Goal: Task Accomplishment & Management: Complete application form

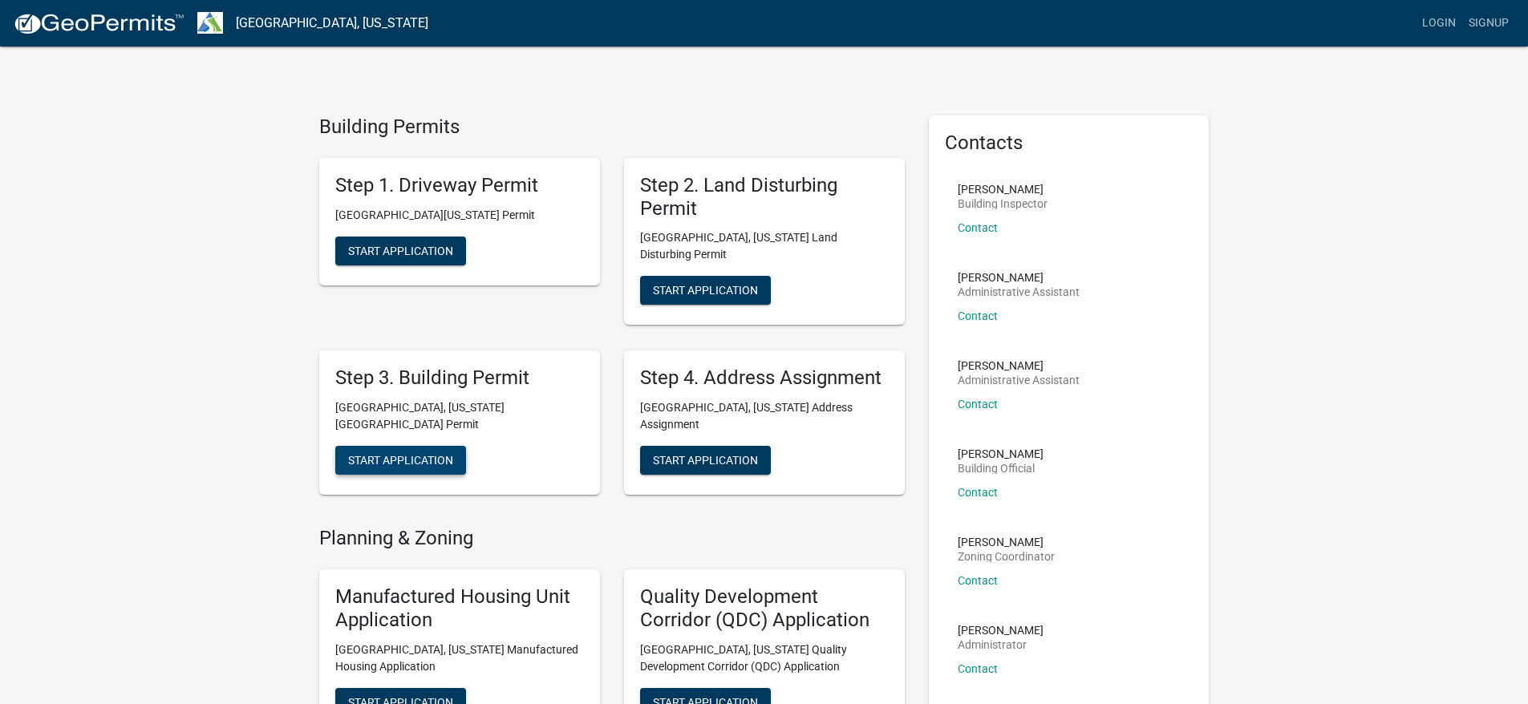
click at [437, 454] on span "Start Application" at bounding box center [400, 460] width 105 height 13
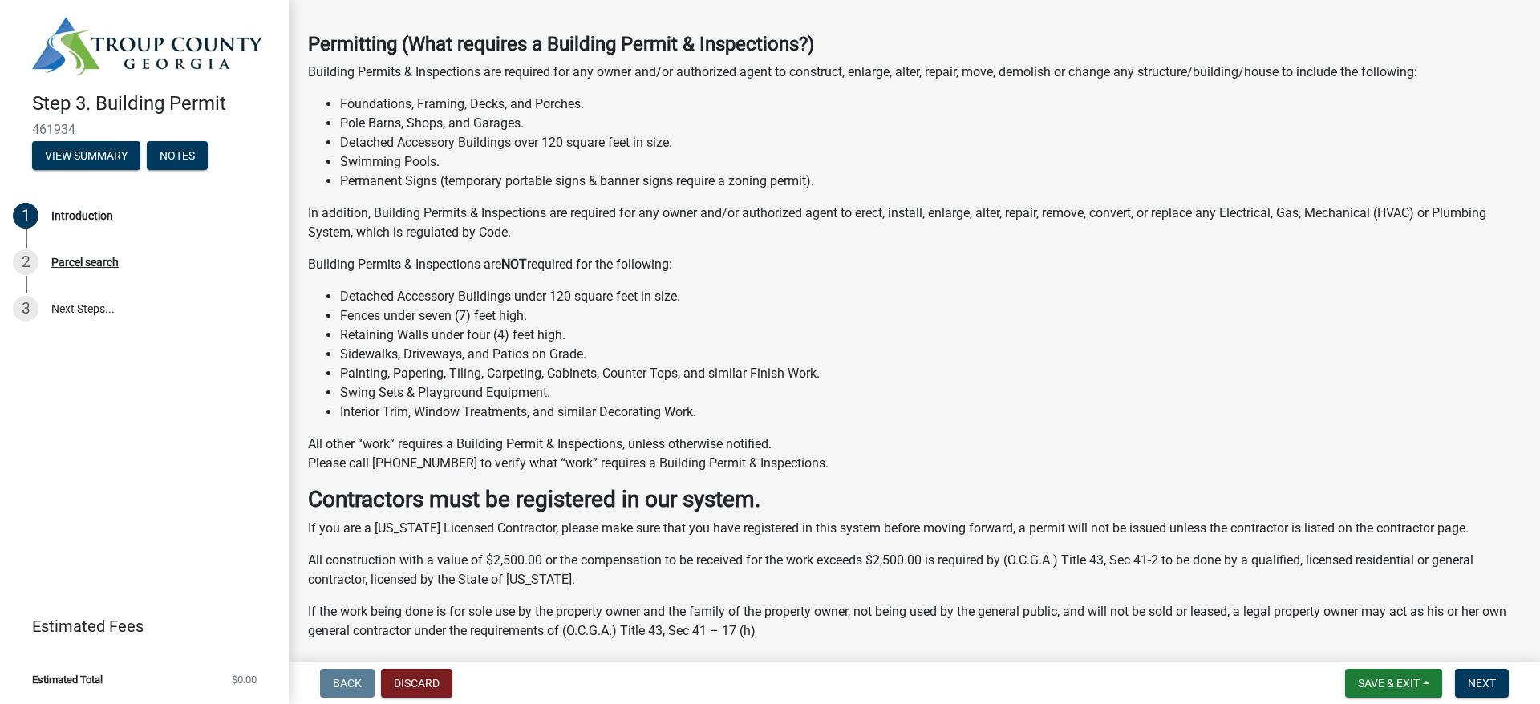
scroll to position [305, 0]
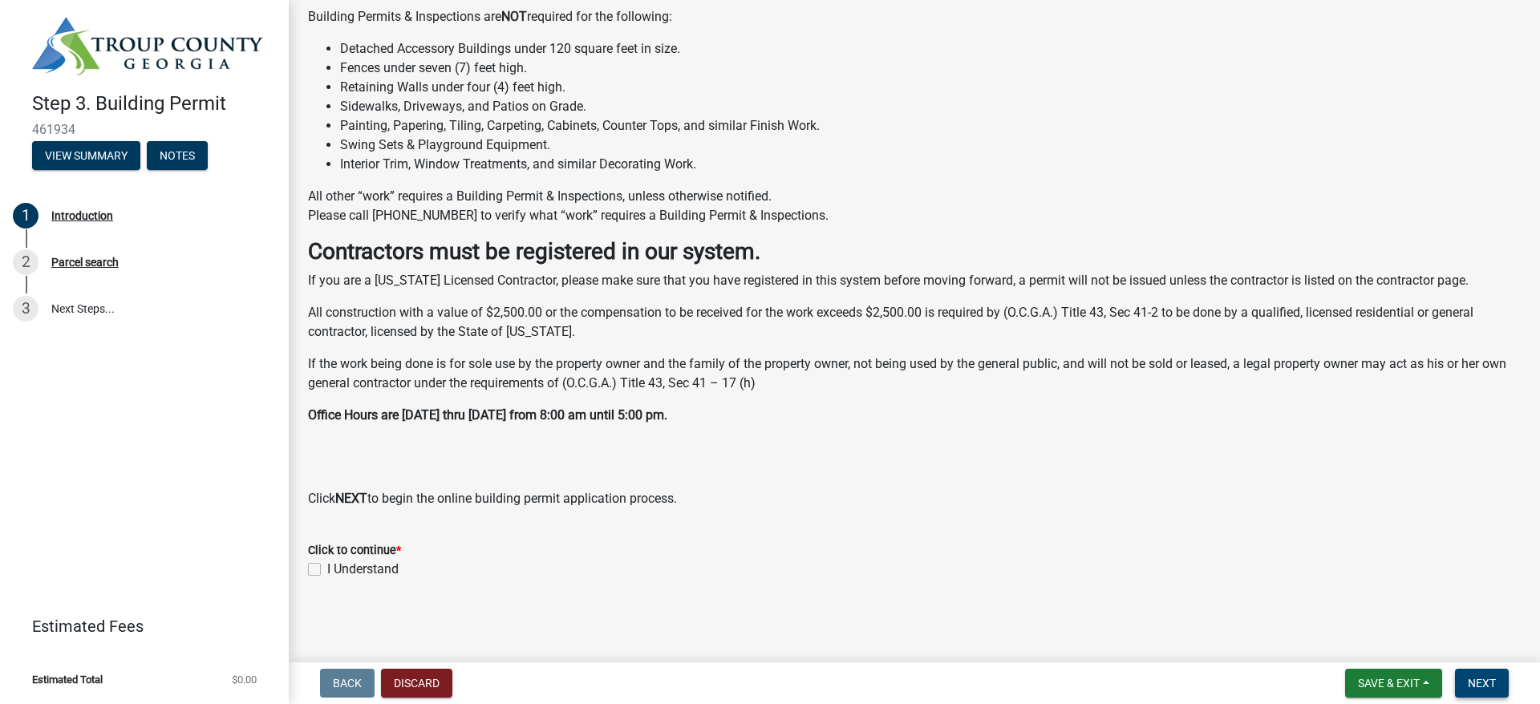
click at [1494, 681] on span "Next" at bounding box center [1482, 683] width 28 height 13
click at [327, 567] on label "I Understand" at bounding box center [362, 569] width 71 height 19
click at [327, 567] on input "I Understand" at bounding box center [332, 565] width 10 height 10
checkbox input "true"
click at [1474, 677] on span "Next" at bounding box center [1482, 683] width 28 height 13
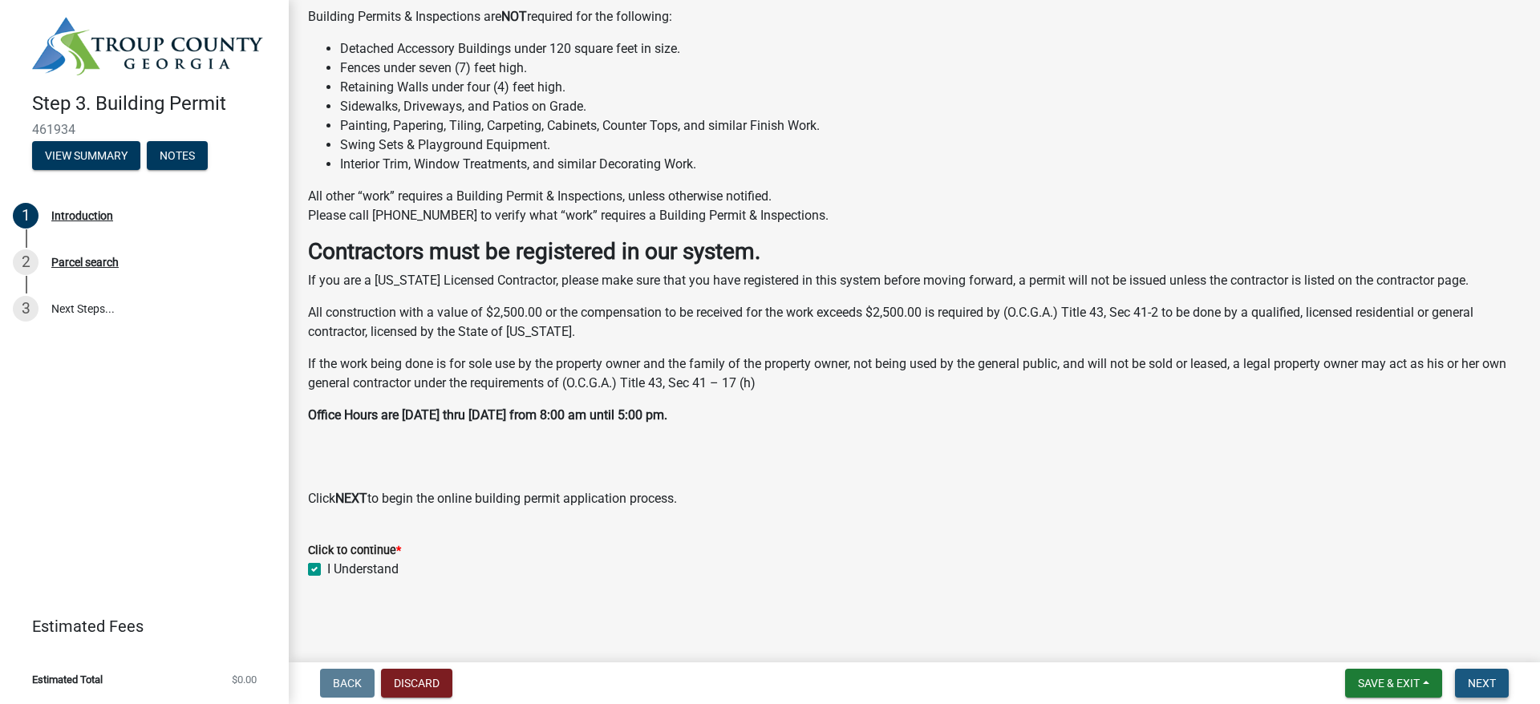
scroll to position [0, 0]
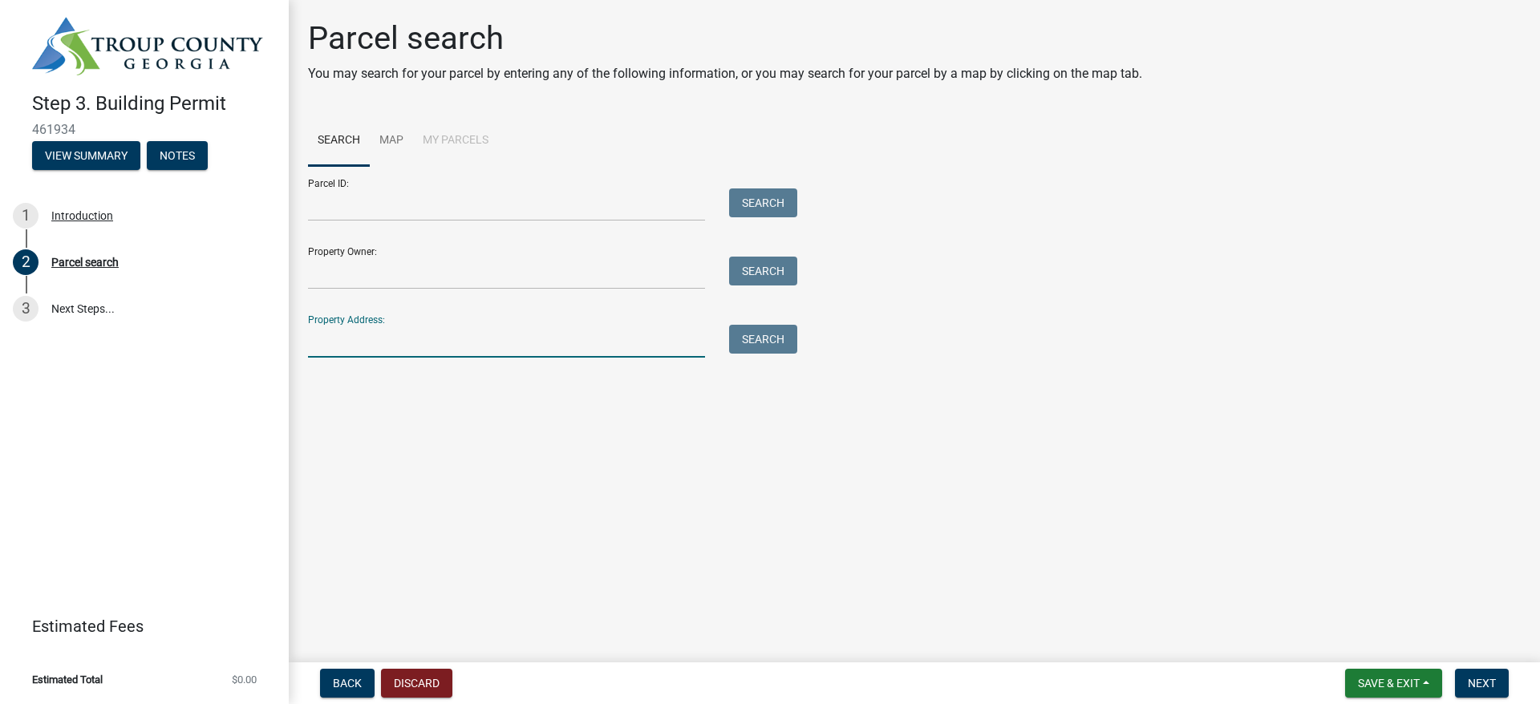
click at [378, 345] on input "Property Address:" at bounding box center [506, 341] width 397 height 33
type input "[PERSON_NAME]"
click at [768, 341] on button "Search" at bounding box center [763, 339] width 68 height 29
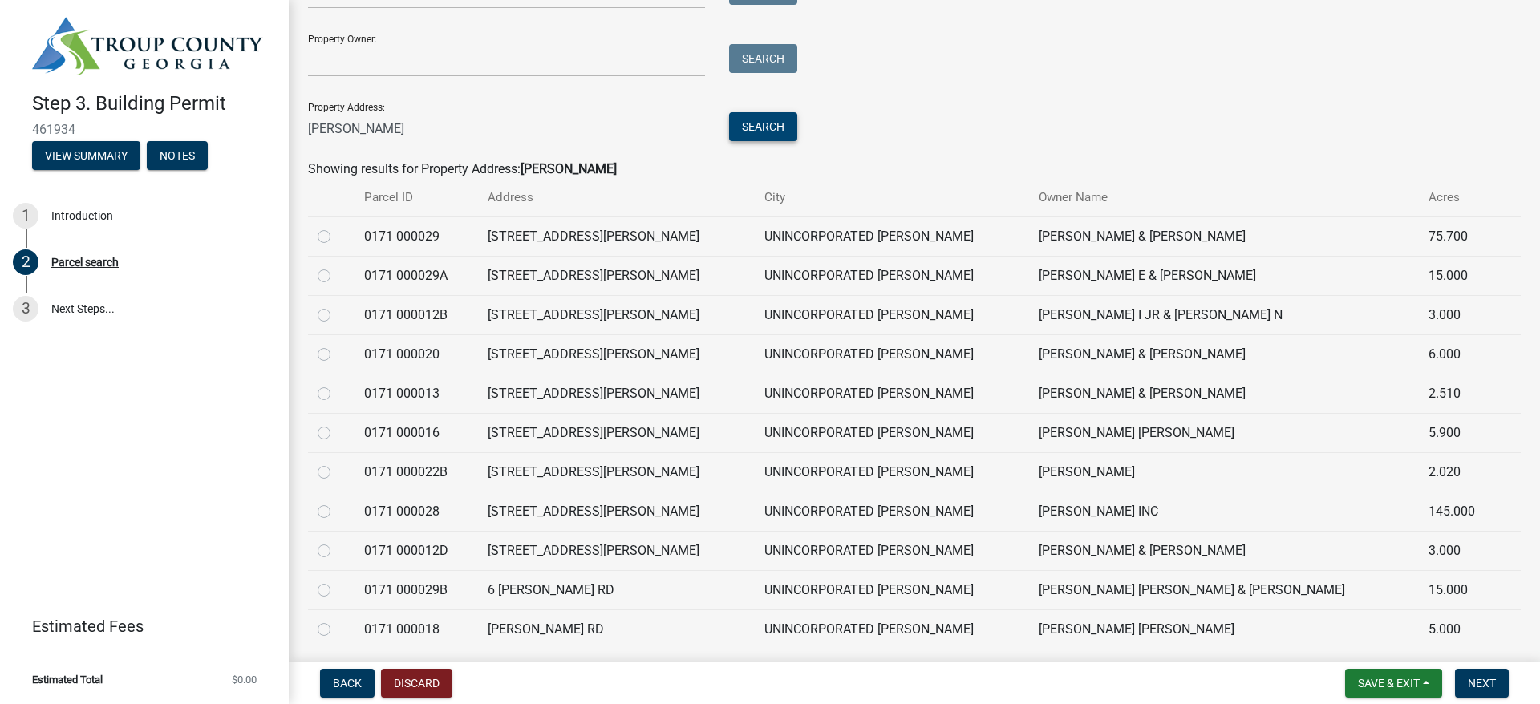
scroll to position [268, 0]
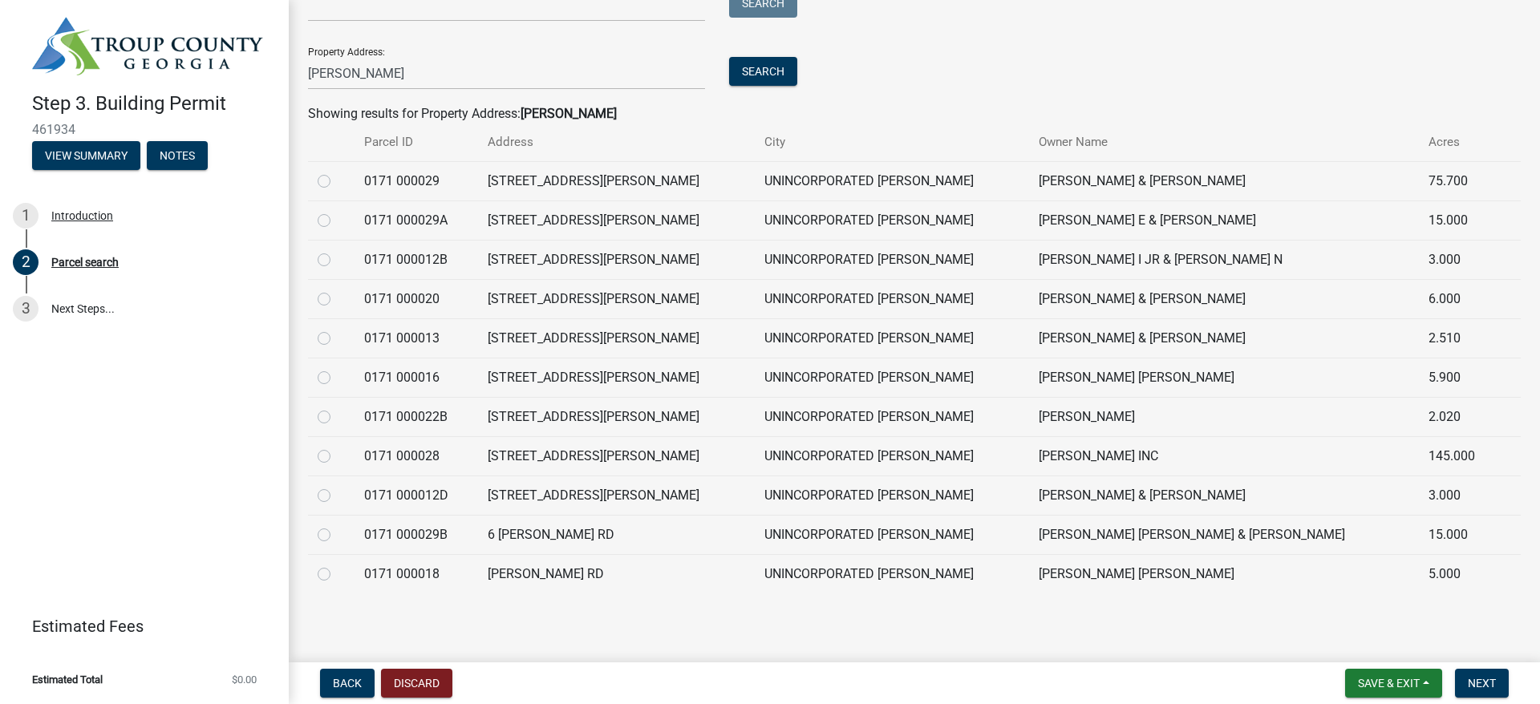
click at [322, 465] on div at bounding box center [331, 456] width 27 height 19
click at [337, 447] on label at bounding box center [337, 447] width 0 height 0
click at [337, 457] on 000028 "radio" at bounding box center [342, 452] width 10 height 10
radio 000028 "true"
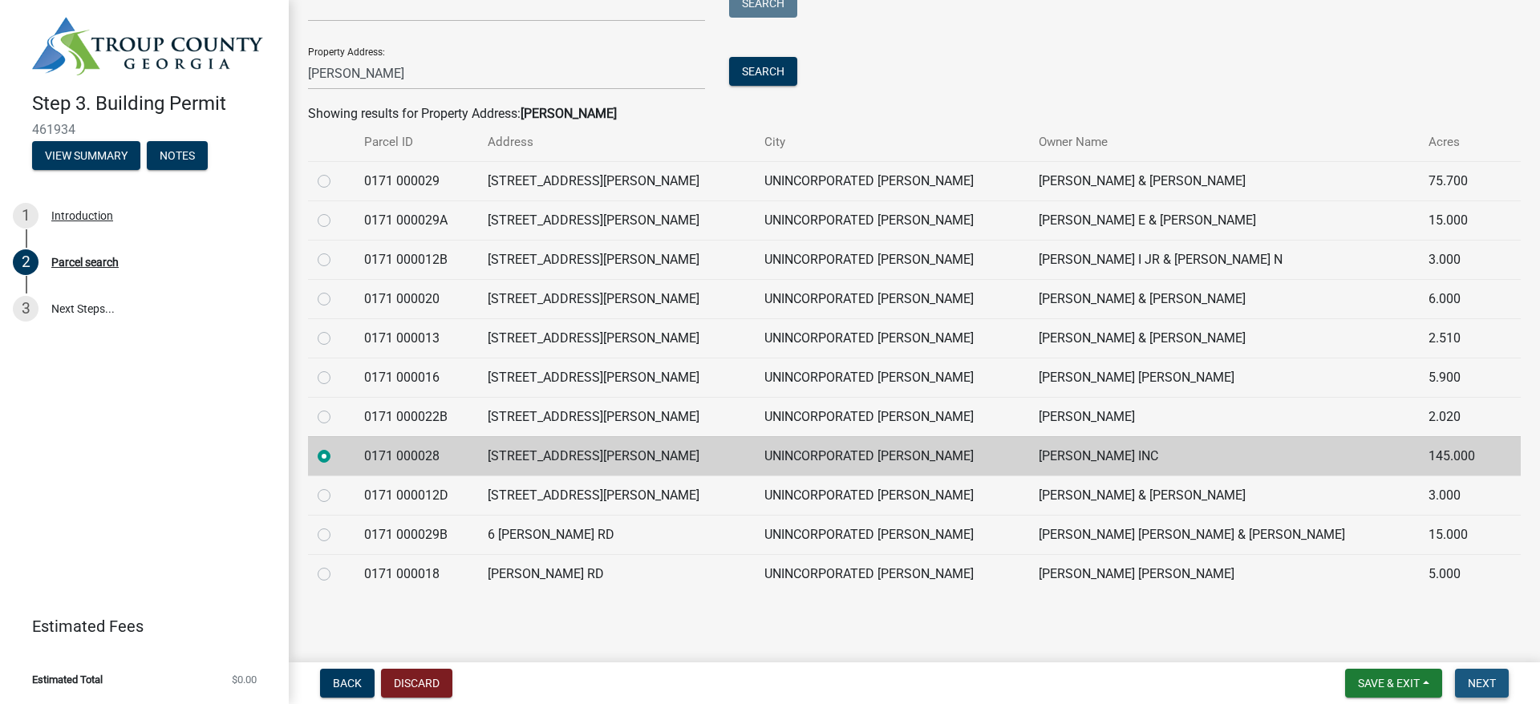
click at [1467, 679] on button "Next" at bounding box center [1482, 683] width 54 height 29
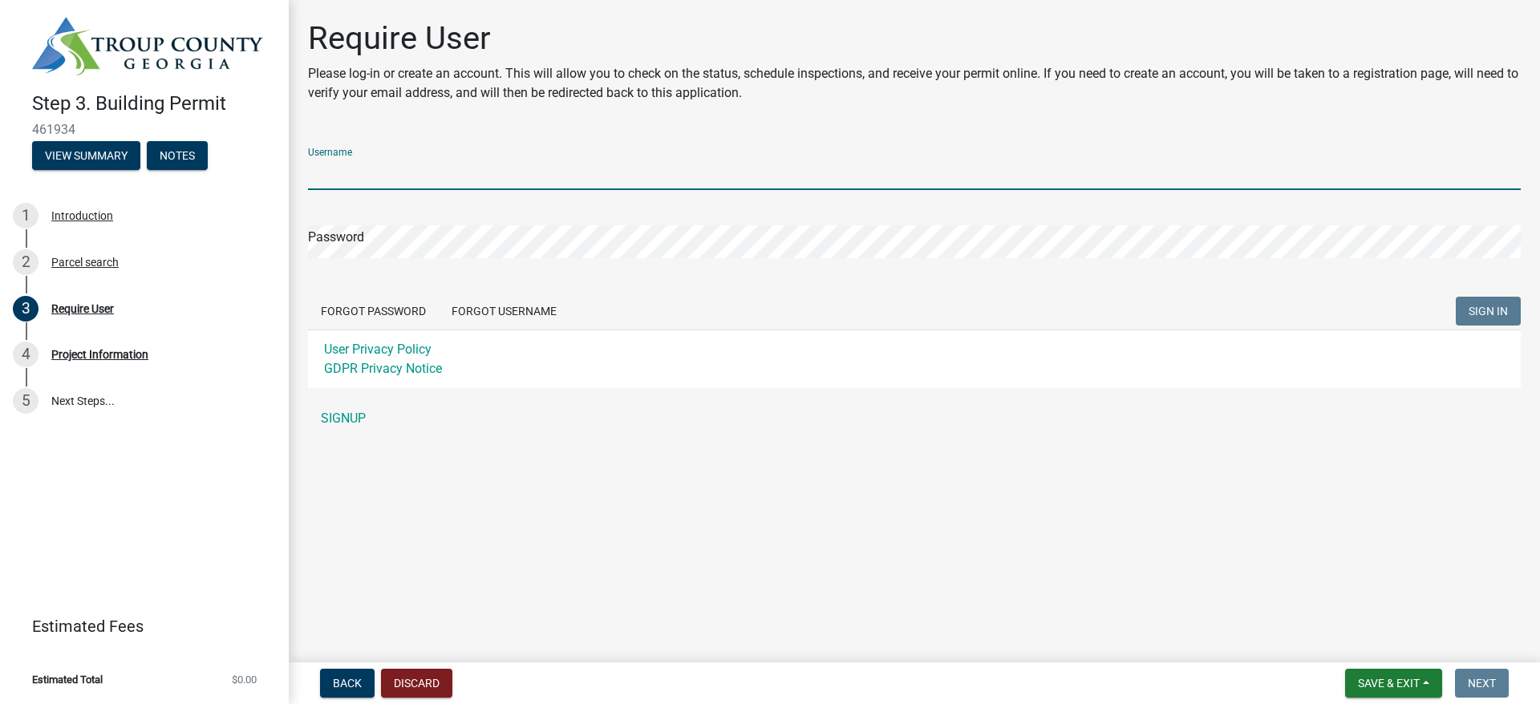
click at [841, 177] on input "Username" at bounding box center [914, 173] width 1213 height 33
type input "j"
